Goal: Information Seeking & Learning: Learn about a topic

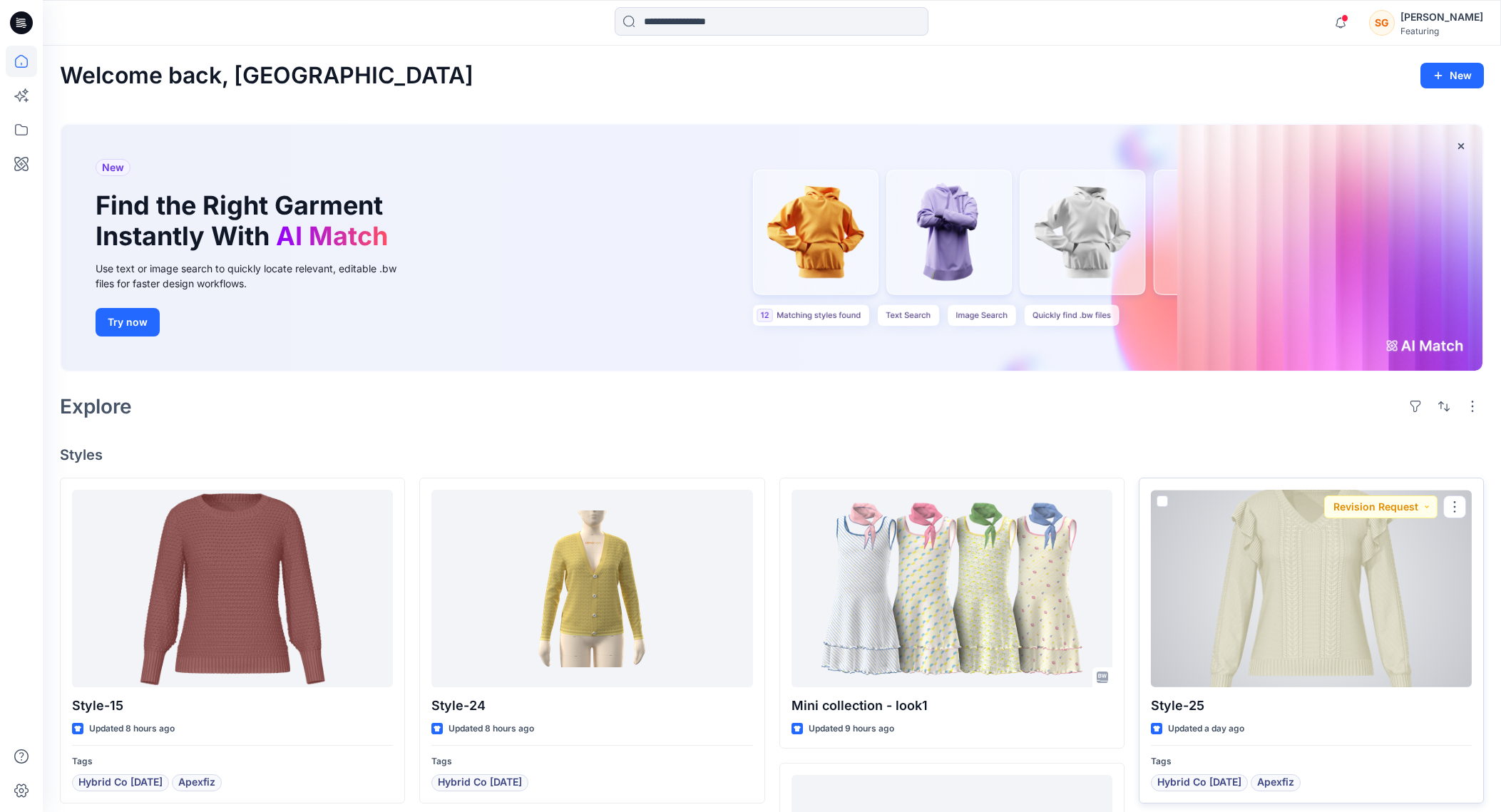
click at [1319, 569] on div at bounding box center [1311, 589] width 320 height 198
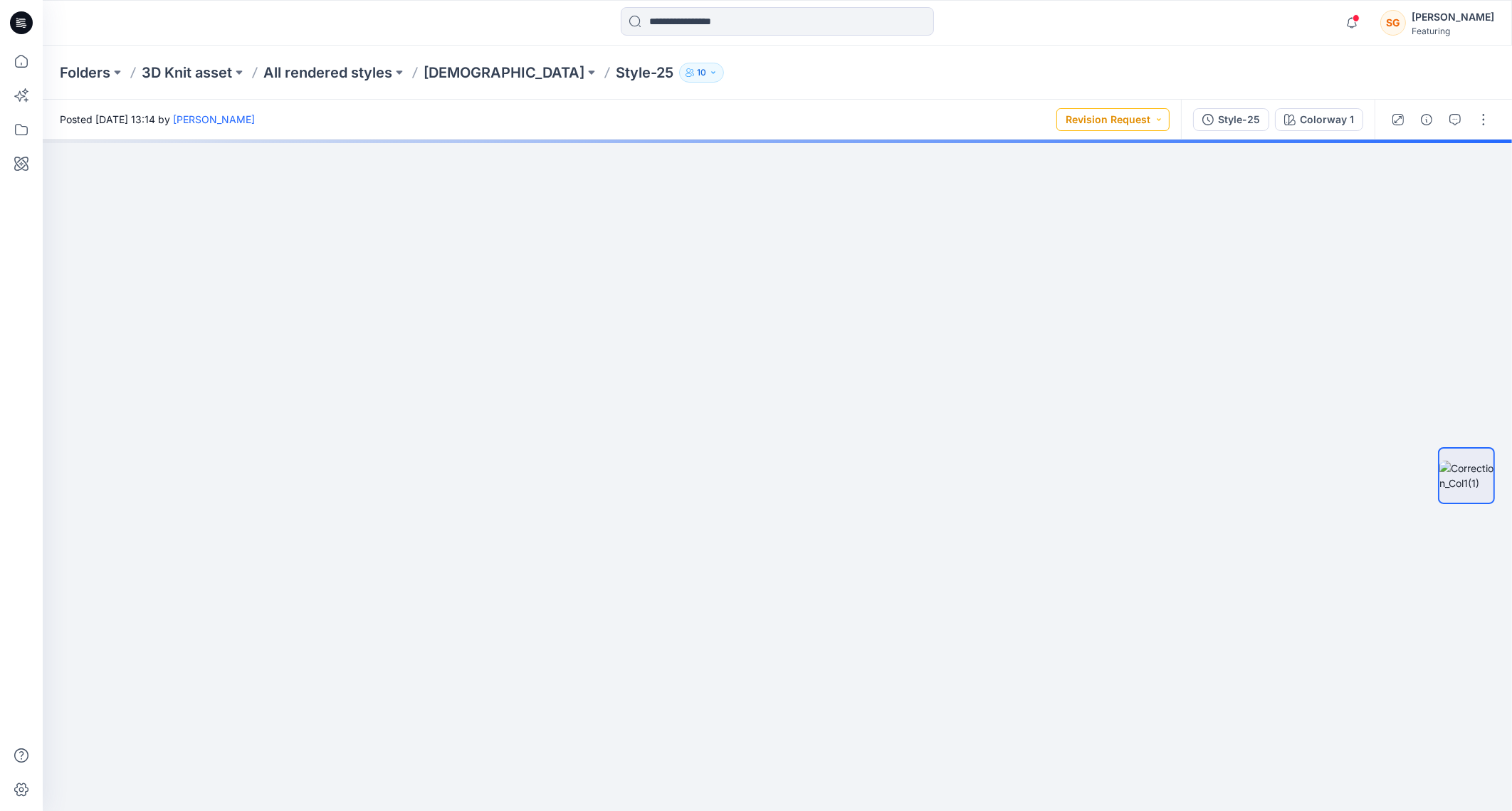
click at [1127, 122] on button "Revision Request" at bounding box center [1112, 119] width 113 height 23
click at [1309, 331] on div at bounding box center [777, 475] width 1469 height 671
drag, startPoint x: 1001, startPoint y: 349, endPoint x: 738, endPoint y: 542, distance: 326.2
click at [733, 546] on img at bounding box center [675, 345] width 1675 height 933
drag, startPoint x: 663, startPoint y: 485, endPoint x: 670, endPoint y: 658, distance: 173.1
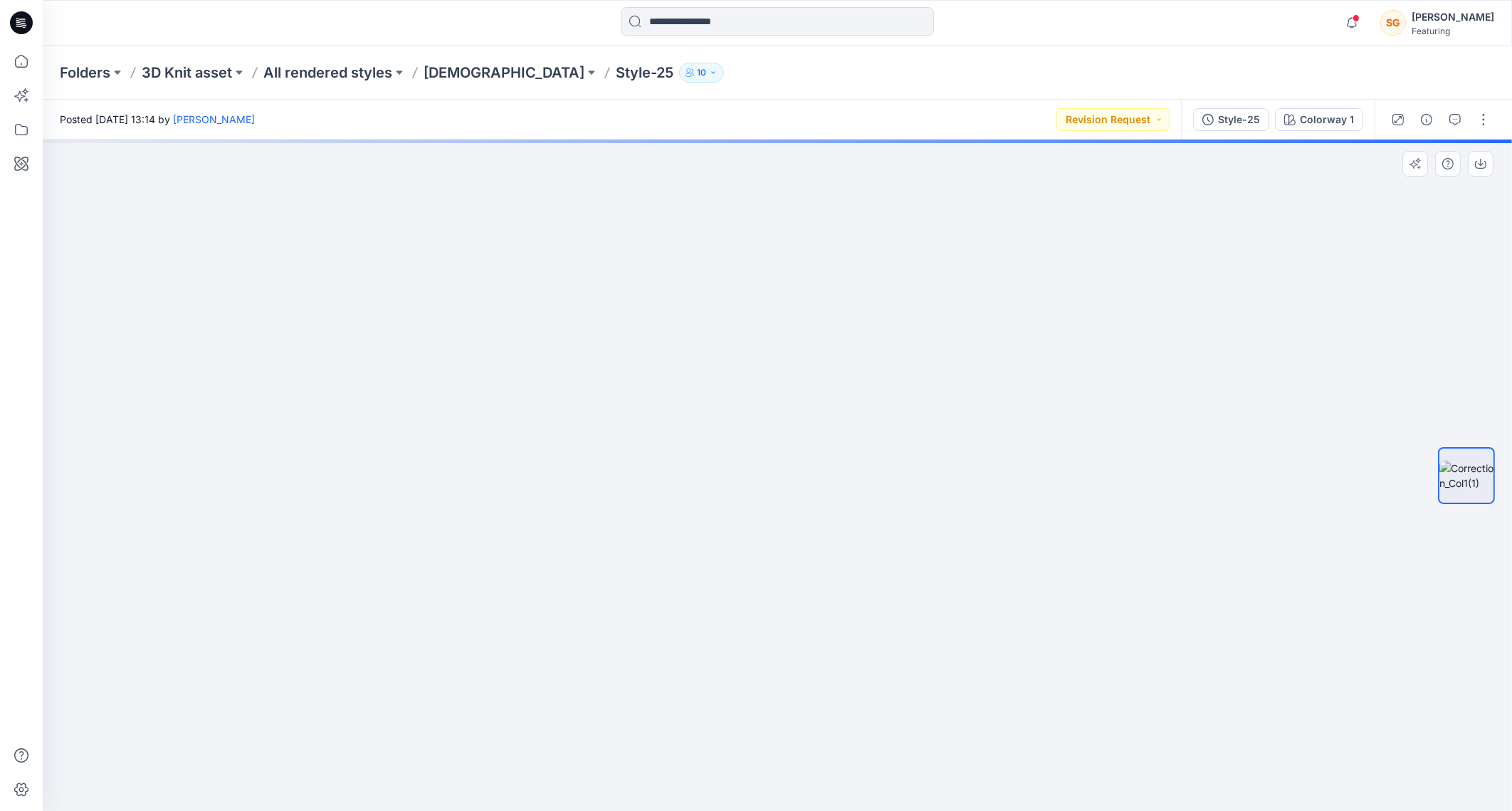
click at [670, 658] on img at bounding box center [760, 471] width 1675 height 679
drag, startPoint x: 972, startPoint y: 675, endPoint x: 931, endPoint y: 409, distance: 269.1
click at [931, 363] on img at bounding box center [777, 353] width 1331 height 916
drag, startPoint x: 880, startPoint y: 641, endPoint x: 886, endPoint y: 437, distance: 204.1
click at [933, 267] on img at bounding box center [777, 143] width 1331 height 1338
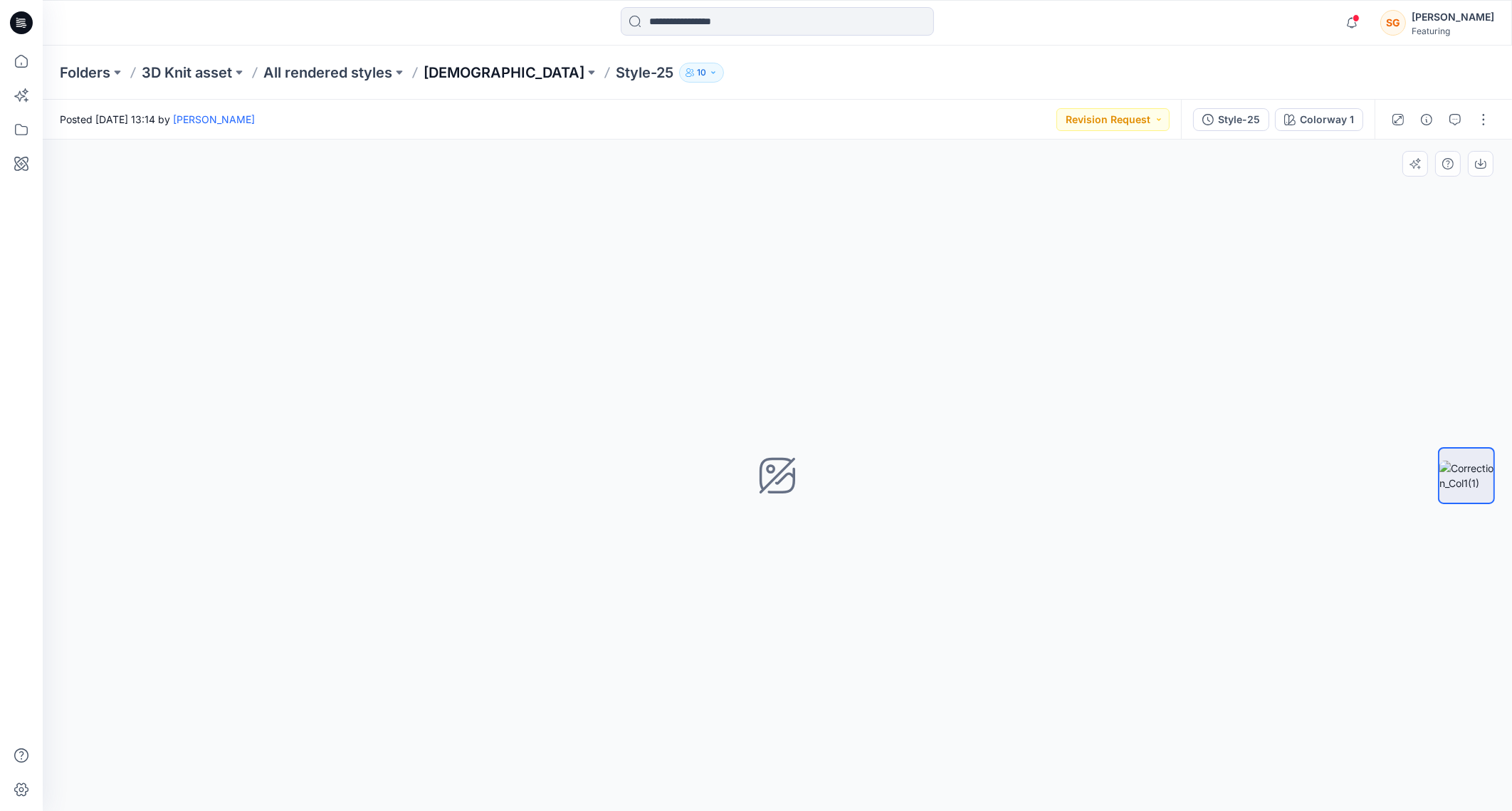
click at [437, 71] on p "[DEMOGRAPHIC_DATA]" at bounding box center [504, 72] width 161 height 20
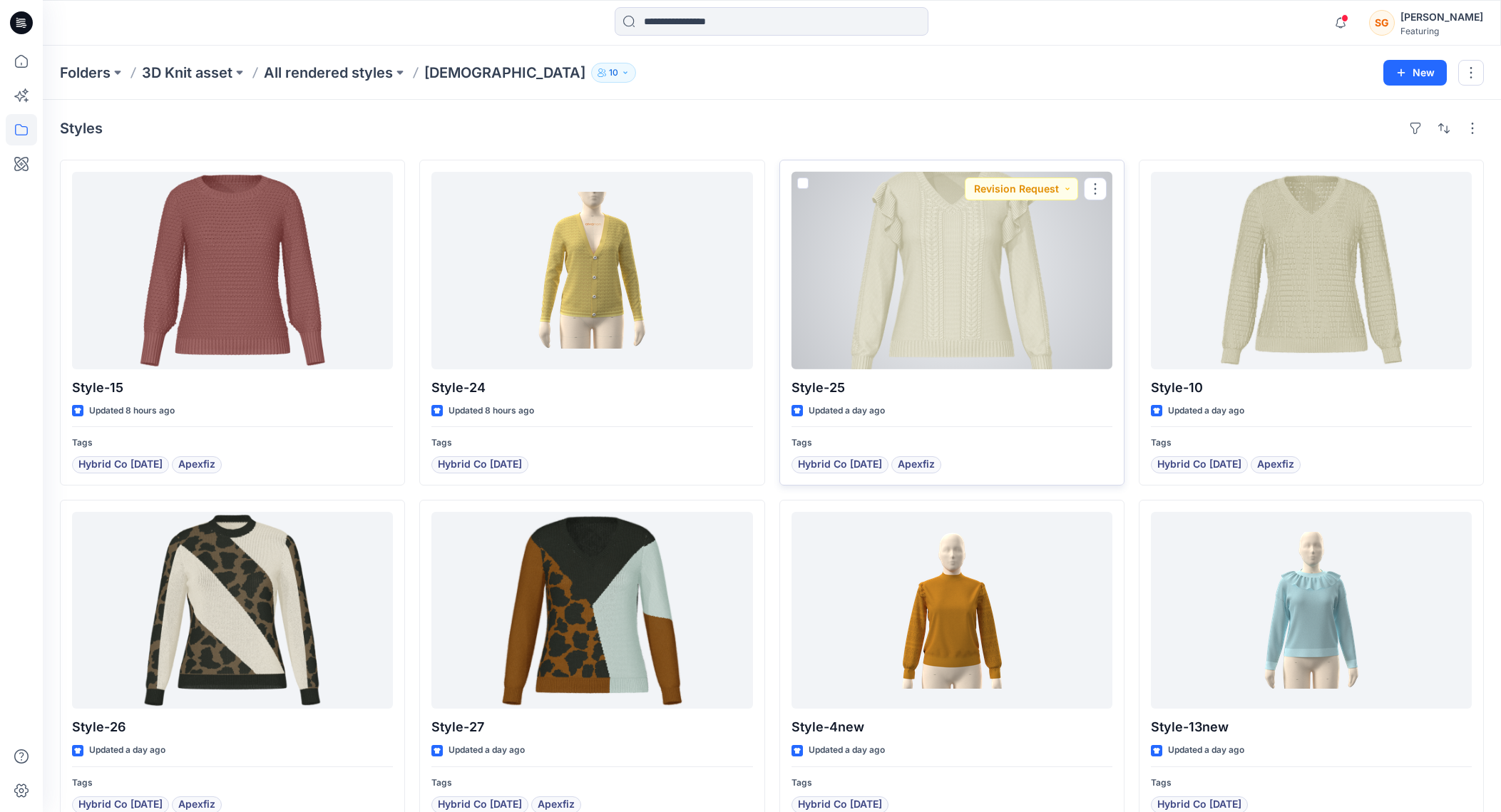
click at [938, 293] on div at bounding box center [951, 271] width 320 height 198
